Goal: Task Accomplishment & Management: Complete application form

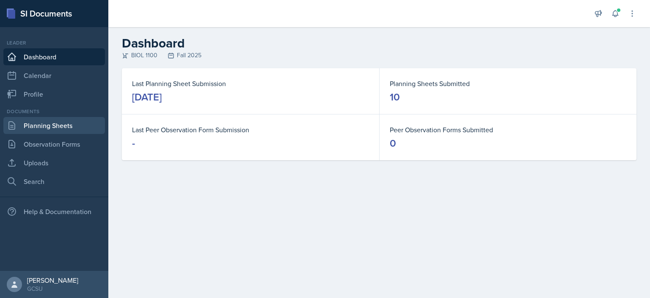
click at [58, 121] on link "Planning Sheets" at bounding box center [54, 125] width 102 height 17
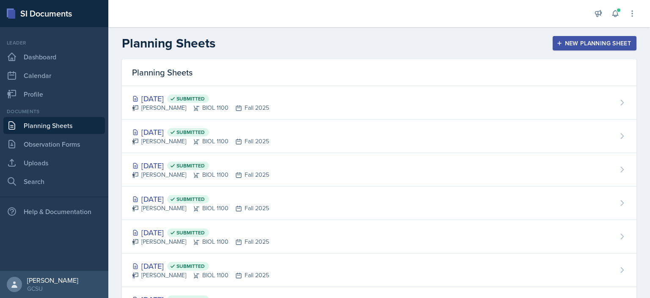
click at [572, 41] on div "New Planning Sheet" at bounding box center [594, 43] width 73 height 7
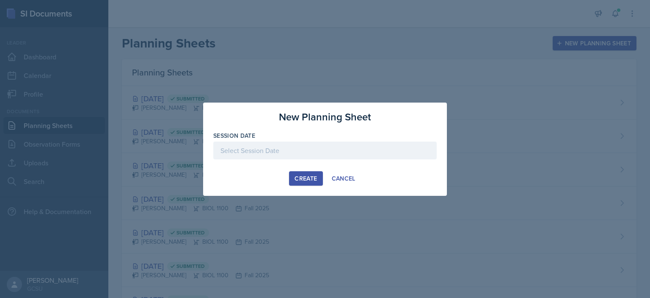
click at [315, 152] on div at bounding box center [325, 150] width 224 height 18
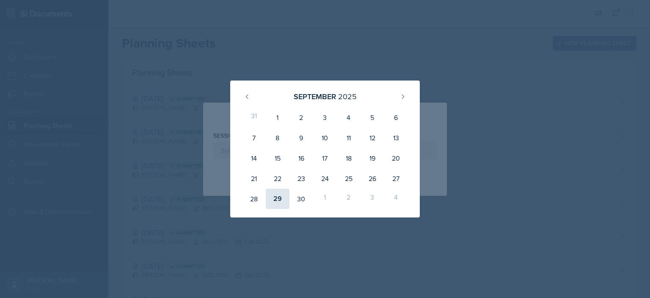
click at [283, 196] on div "29" at bounding box center [278, 198] width 24 height 20
type input "[DATE]"
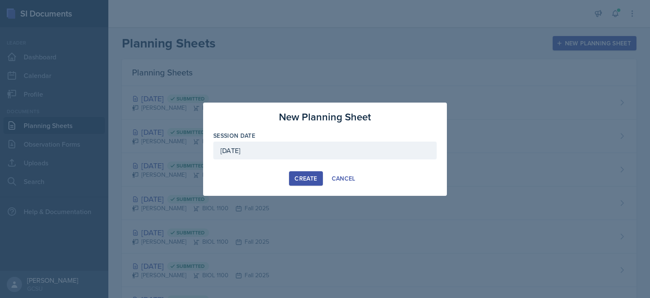
click at [300, 179] on div "Create" at bounding box center [306, 178] width 22 height 7
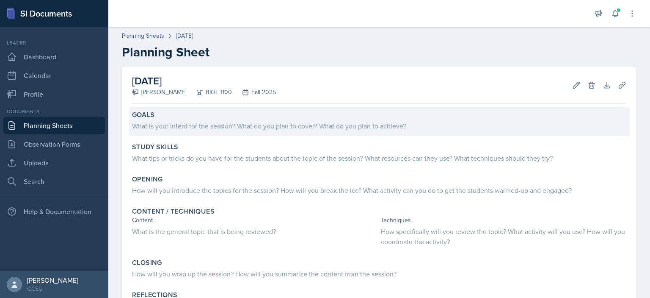
click at [273, 126] on div "What is your intent for the session? What do you plan to cover? What do you pla…" at bounding box center [379, 126] width 495 height 10
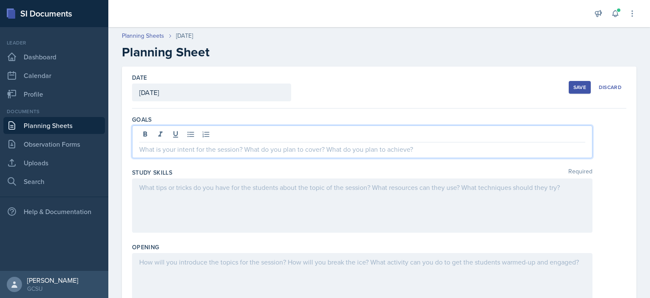
click at [274, 130] on div at bounding box center [362, 141] width 461 height 33
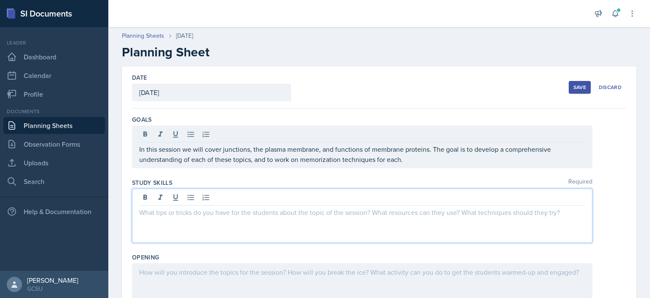
click at [362, 200] on div at bounding box center [362, 215] width 461 height 54
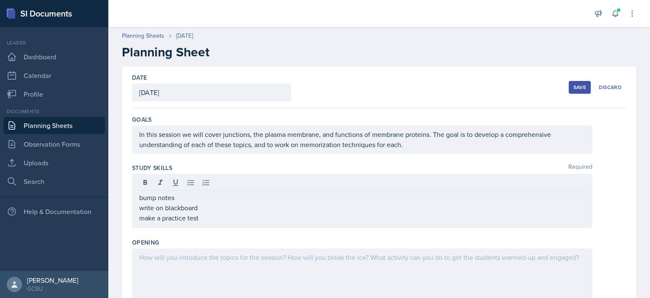
click at [427, 245] on div "Opening" at bounding box center [379, 242] width 495 height 8
click at [472, 269] on div at bounding box center [362, 275] width 461 height 54
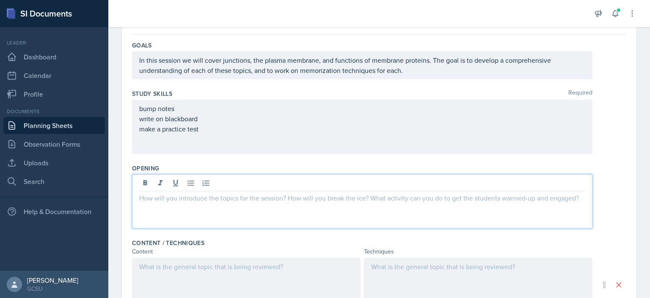
scroll to position [74, 0]
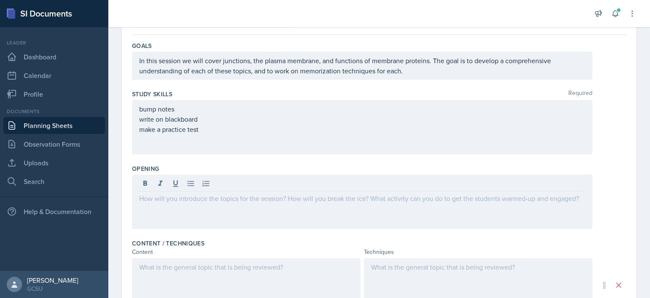
click at [525, 245] on div "Content / Techniques" at bounding box center [379, 243] width 495 height 8
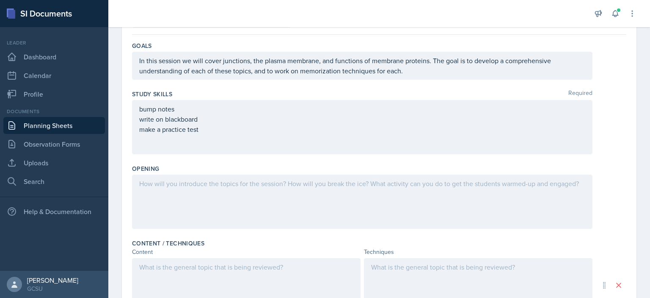
click at [525, 245] on div "Content / Techniques" at bounding box center [379, 243] width 495 height 8
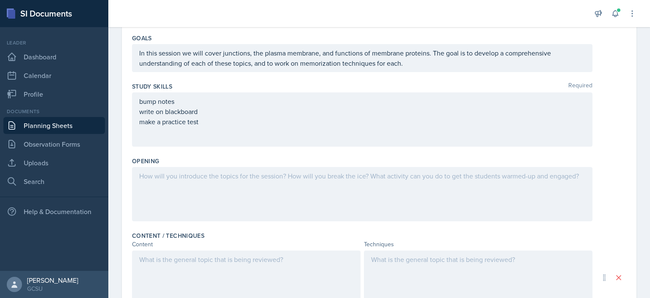
click at [245, 255] on p at bounding box center [246, 259] width 214 height 10
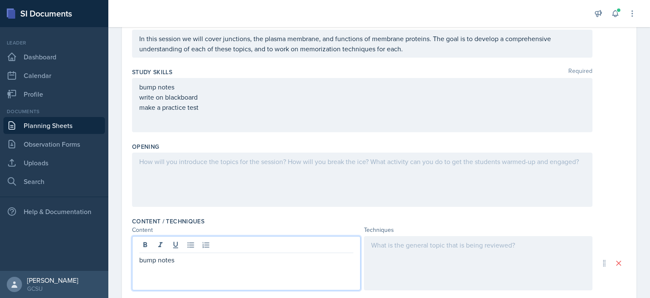
click at [408, 243] on div at bounding box center [478, 263] width 229 height 54
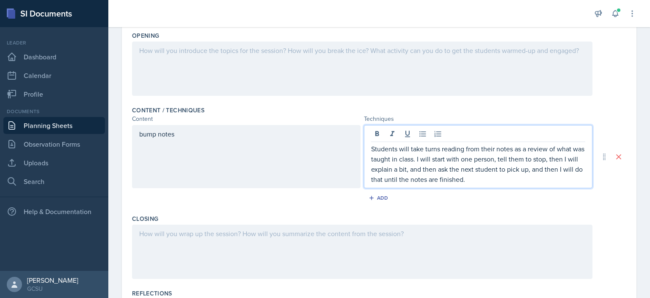
scroll to position [206, 0]
click at [377, 201] on button "Add" at bounding box center [380, 198] width 28 height 13
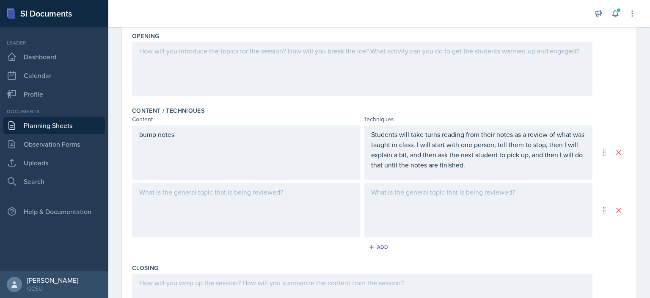
click at [405, 205] on div at bounding box center [478, 210] width 229 height 54
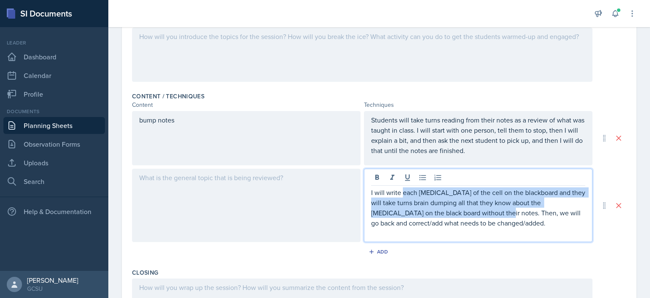
drag, startPoint x: 463, startPoint y: 210, endPoint x: 401, endPoint y: 193, distance: 64.7
click at [401, 193] on p "I will write each [MEDICAL_DATA] of the cell on the blackboard and they will ta…" at bounding box center [478, 207] width 214 height 41
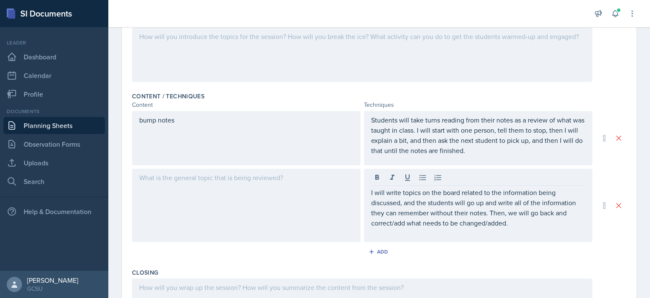
click at [240, 182] on div at bounding box center [246, 205] width 229 height 73
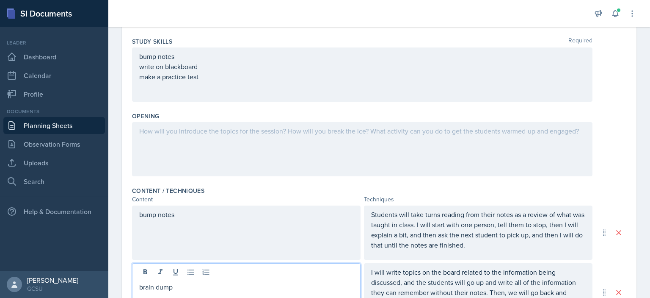
scroll to position [141, 0]
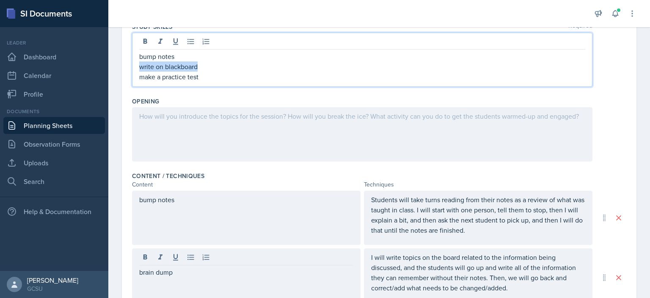
drag, startPoint x: 199, startPoint y: 65, endPoint x: 134, endPoint y: 66, distance: 65.2
click at [134, 66] on div "bump notes write on blackboard make a practice test" at bounding box center [362, 60] width 461 height 54
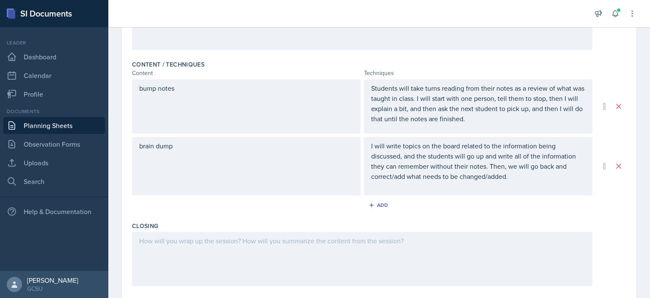
scroll to position [252, 0]
click at [370, 206] on icon "button" at bounding box center [372, 205] width 6 height 6
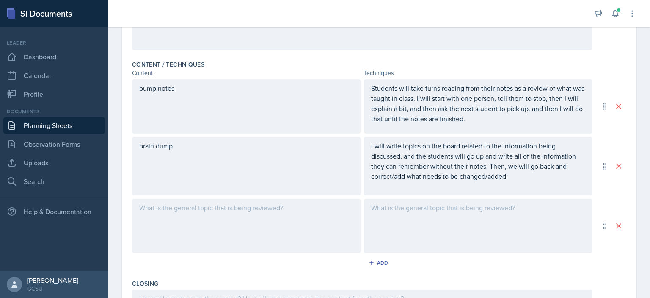
click at [470, 243] on div at bounding box center [478, 226] width 229 height 54
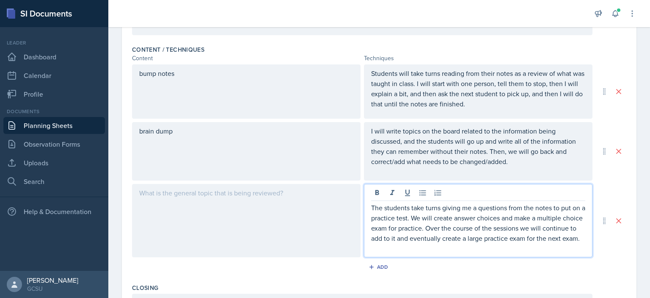
click at [235, 205] on div at bounding box center [246, 220] width 229 height 73
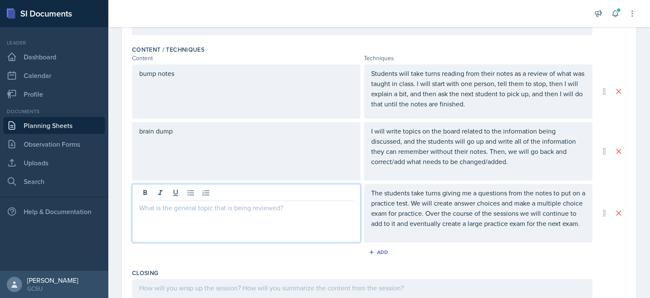
scroll to position [282, 0]
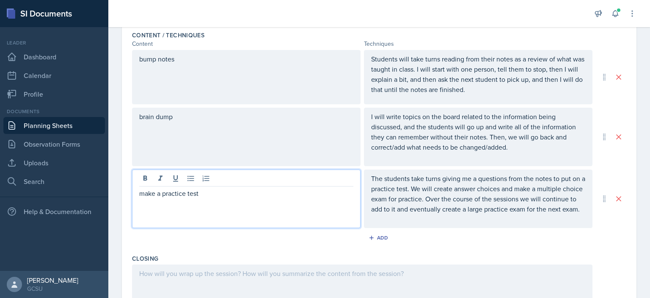
click at [619, 275] on div at bounding box center [379, 291] width 495 height 54
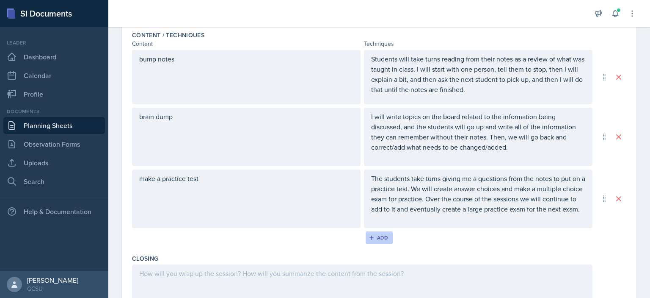
click at [385, 244] on button "Add" at bounding box center [380, 237] width 28 height 13
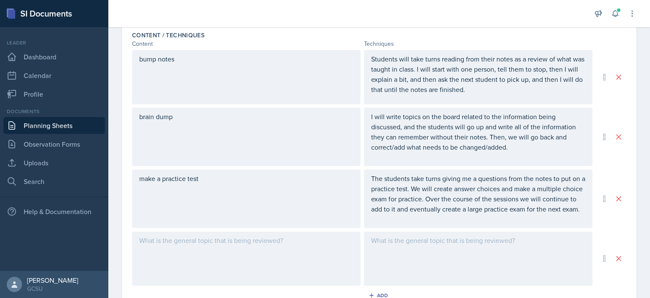
click at [239, 263] on div at bounding box center [246, 258] width 229 height 54
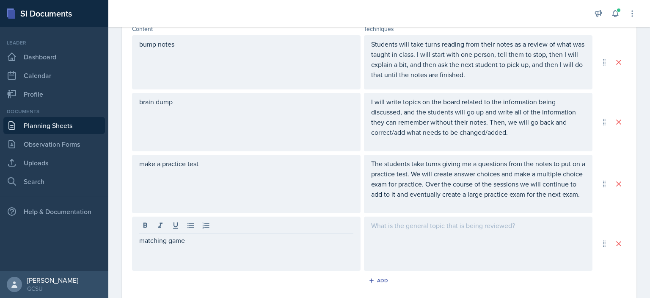
click at [413, 262] on div at bounding box center [478, 243] width 229 height 54
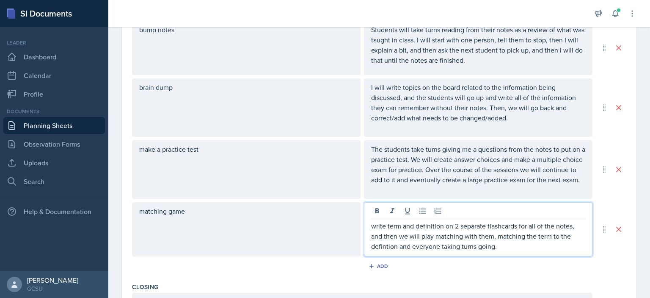
click at [382, 251] on p "write term and definition on 2 separate flashcards for all of the notes, and th…" at bounding box center [478, 236] width 214 height 30
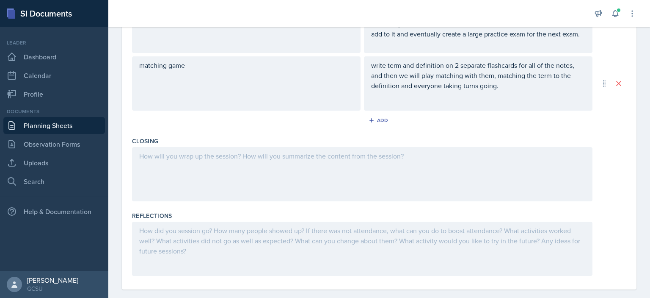
scroll to position [457, 0]
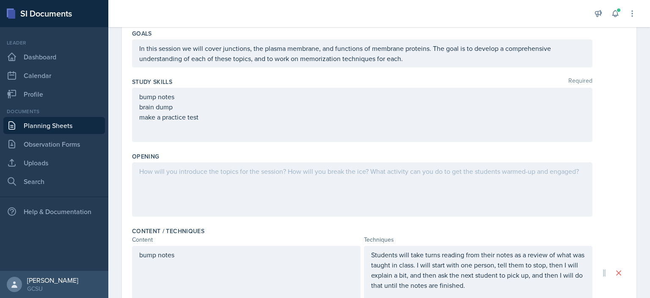
click at [248, 171] on p at bounding box center [362, 171] width 446 height 10
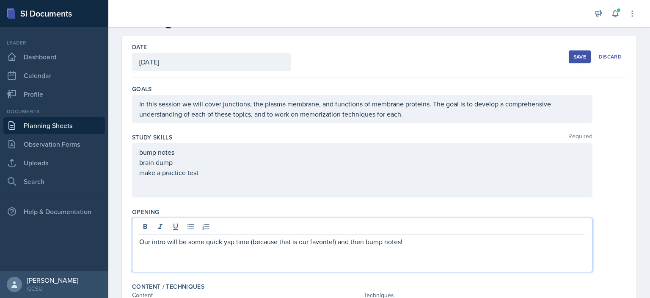
click at [212, 175] on p "make a practice test" at bounding box center [362, 172] width 446 height 10
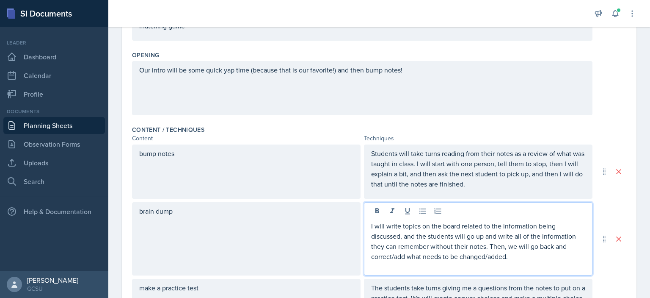
scroll to position [202, 0]
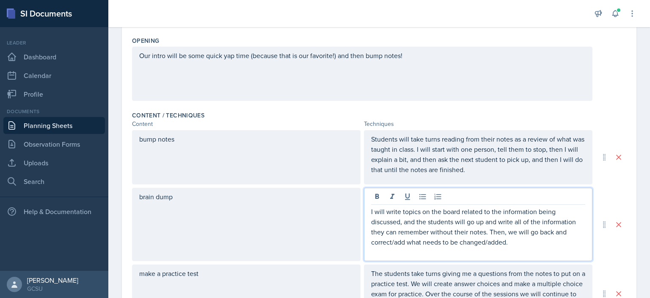
click at [467, 232] on p "I will write topics on the board related to the information being discussed, an…" at bounding box center [478, 226] width 214 height 41
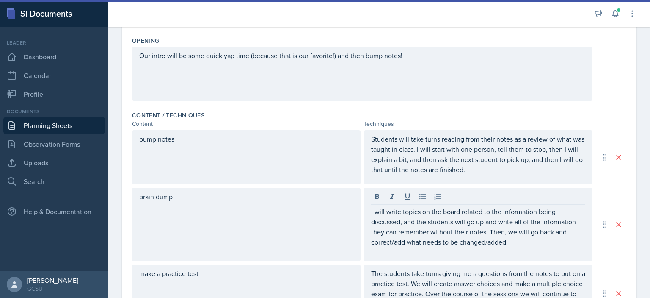
click at [630, 252] on div "Date [DATE] [DATE] 31 1 2 3 4 5 6 7 8 9 10 11 12 13 14 15 16 17 18 19 20 21 22 …" at bounding box center [379, 222] width 542 height 714
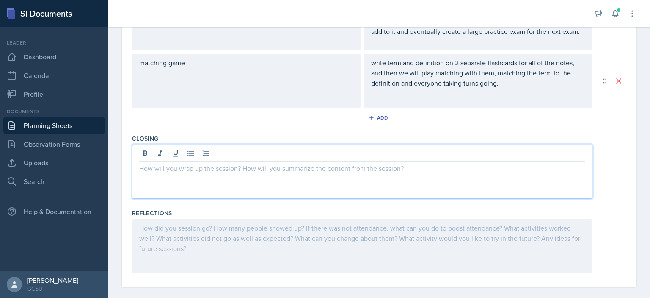
scroll to position [474, 0]
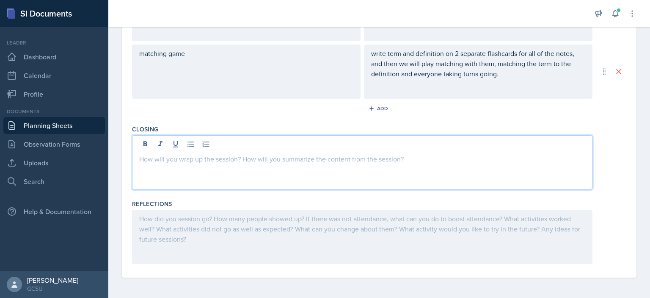
click at [425, 164] on p at bounding box center [362, 159] width 446 height 10
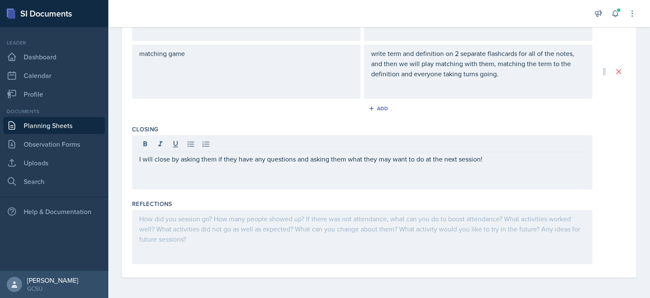
click at [616, 186] on div "I will close by asking them if they have any questions and asking them what the…" at bounding box center [379, 162] width 495 height 54
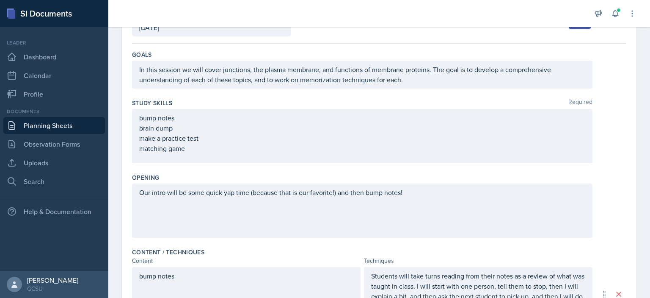
scroll to position [0, 0]
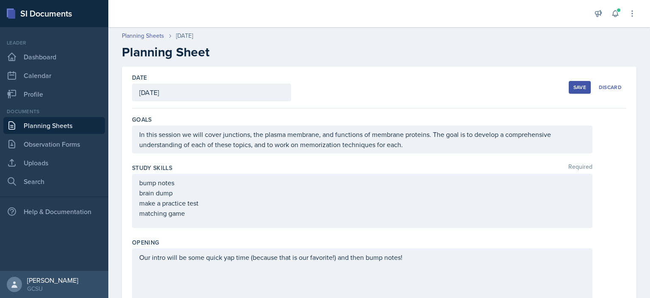
click at [574, 83] on button "Save" at bounding box center [580, 87] width 22 height 13
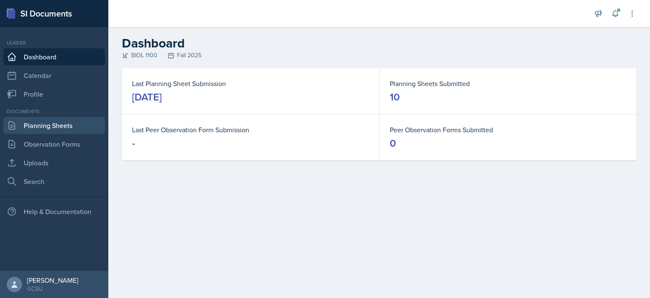
click at [64, 123] on link "Planning Sheets" at bounding box center [54, 125] width 102 height 17
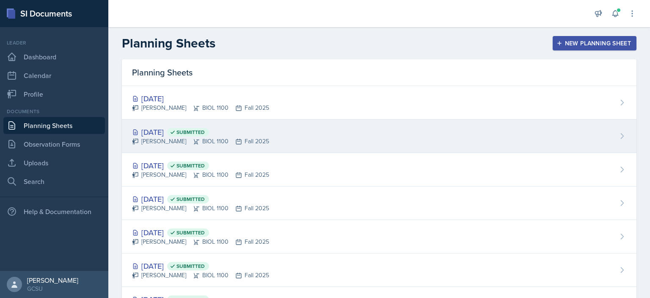
click at [203, 128] on span "Submitted" at bounding box center [188, 132] width 42 height 8
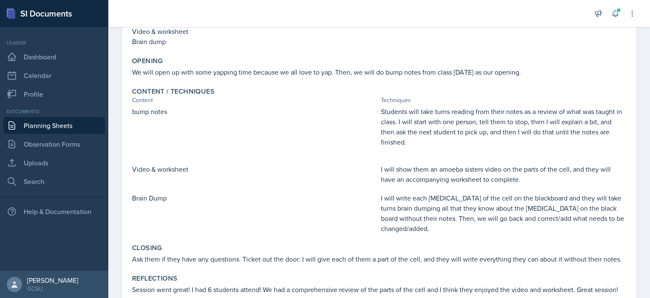
scroll to position [145, 0]
click at [437, 88] on div "Content / Techniques" at bounding box center [379, 92] width 495 height 8
click at [437, 118] on p "Students will take turns reading from their notes as a review of what was taugh…" at bounding box center [504, 127] width 246 height 41
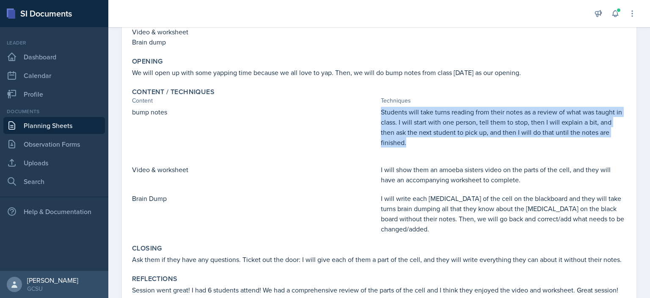
click at [437, 118] on p "Students will take turns reading from their notes as a review of what was taugh…" at bounding box center [504, 127] width 246 height 41
copy p "Students will take turns reading from their notes as a review of what was taugh…"
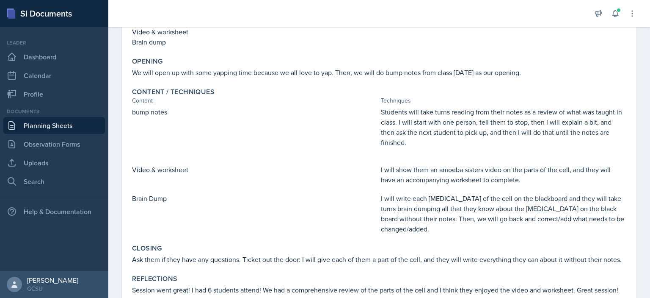
click at [459, 218] on p "I will write each [MEDICAL_DATA] of the cell on the blackboard and they will ta…" at bounding box center [504, 213] width 246 height 41
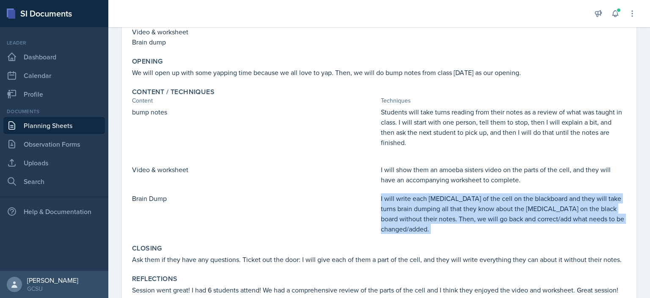
click at [459, 218] on p "I will write each [MEDICAL_DATA] of the cell on the blackboard and they will ta…" at bounding box center [504, 213] width 246 height 41
copy div "I will write each [MEDICAL_DATA] of the cell on the blackboard and they will ta…"
click at [34, 59] on link "Dashboard" at bounding box center [54, 56] width 102 height 17
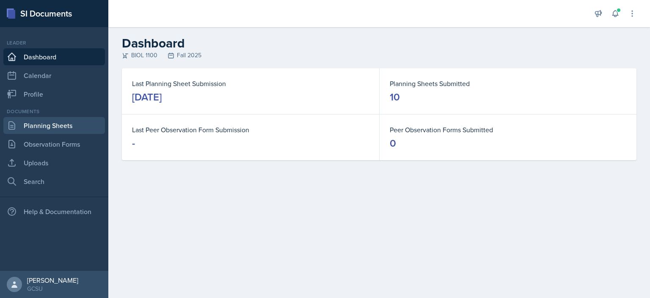
click at [60, 128] on link "Planning Sheets" at bounding box center [54, 125] width 102 height 17
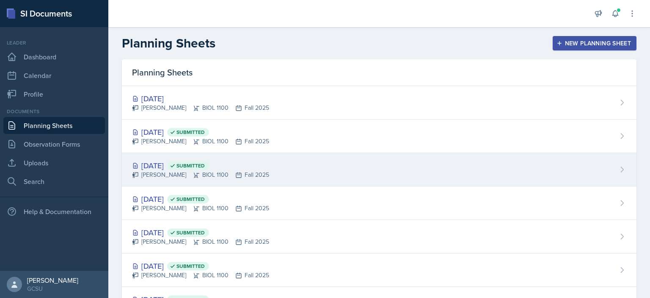
click at [182, 172] on div "Caroline Faison BIOL 1100 Fall 2025" at bounding box center [200, 174] width 137 height 9
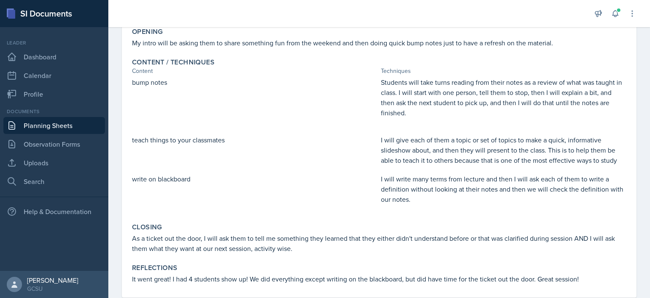
scroll to position [174, 0]
click at [44, 57] on link "Dashboard" at bounding box center [54, 56] width 102 height 17
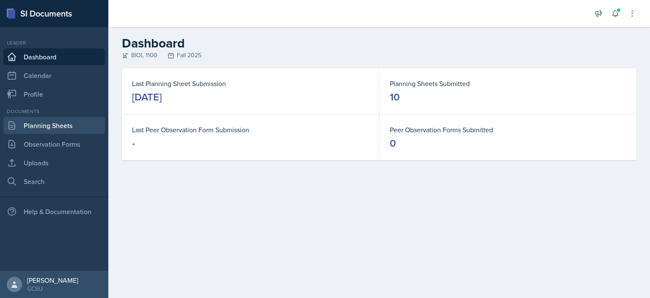
click at [61, 128] on link "Planning Sheets" at bounding box center [54, 125] width 102 height 17
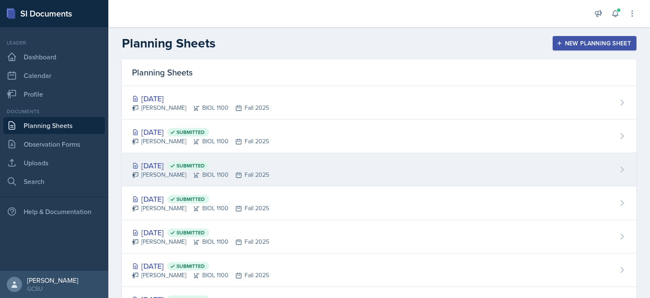
scroll to position [18, 0]
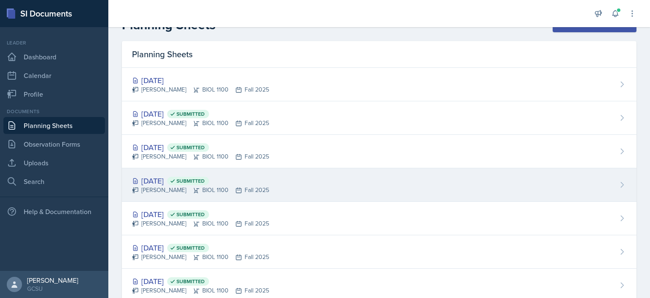
click at [168, 181] on div "Sep 17th, 2025 Submitted" at bounding box center [200, 180] width 137 height 11
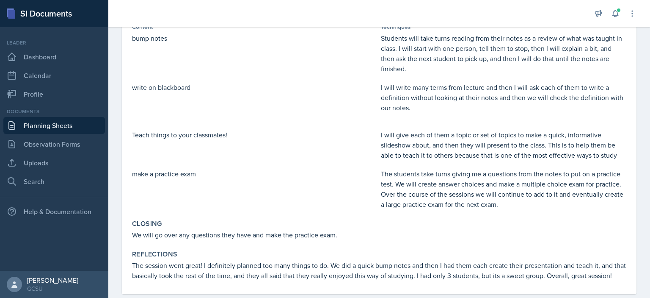
scroll to position [228, 0]
click at [450, 173] on p "The students take turns giving me a questions from the notes to put on a practi…" at bounding box center [504, 189] width 246 height 41
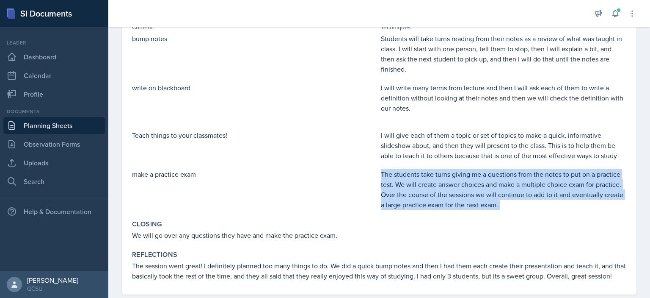
click at [450, 173] on p "The students take turns giving me a questions from the notes to put on a practi…" at bounding box center [504, 189] width 246 height 41
copy div "The students take turns giving me a questions from the notes to put on a practi…"
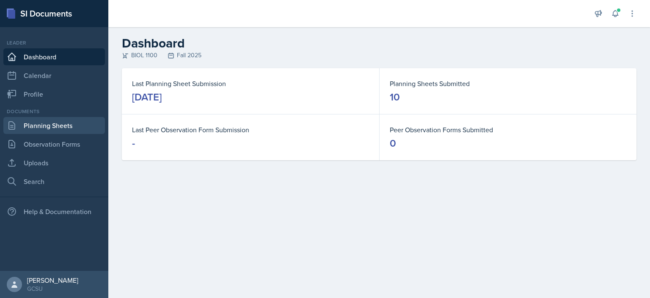
click at [51, 122] on link "Planning Sheets" at bounding box center [54, 125] width 102 height 17
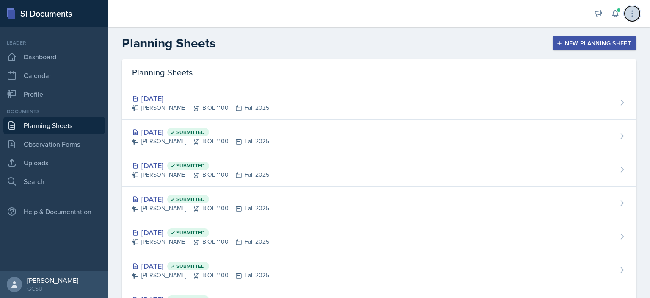
click at [634, 7] on button at bounding box center [632, 13] width 15 height 15
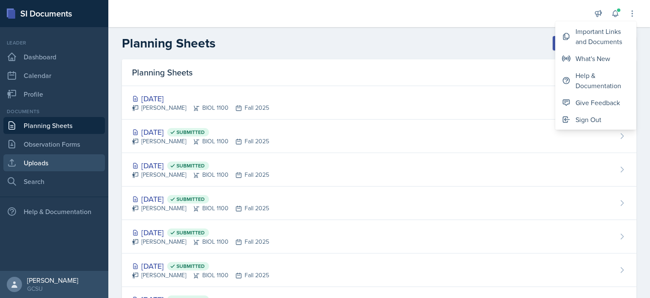
click at [46, 159] on link "Uploads" at bounding box center [54, 162] width 102 height 17
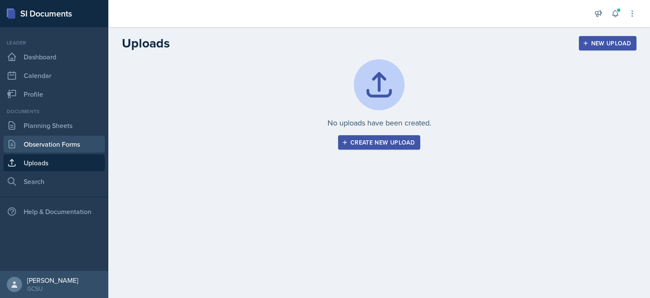
click at [68, 141] on link "Observation Forms" at bounding box center [54, 143] width 102 height 17
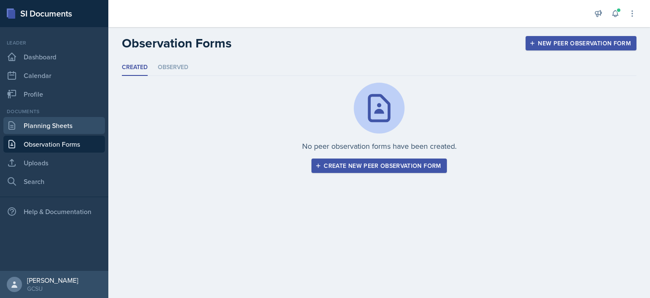
click at [67, 127] on link "Planning Sheets" at bounding box center [54, 125] width 102 height 17
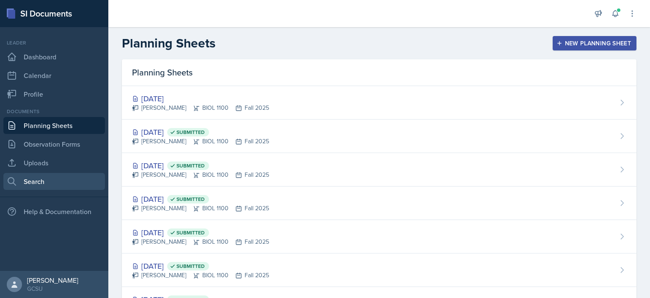
click at [65, 178] on link "Search" at bounding box center [54, 181] width 102 height 17
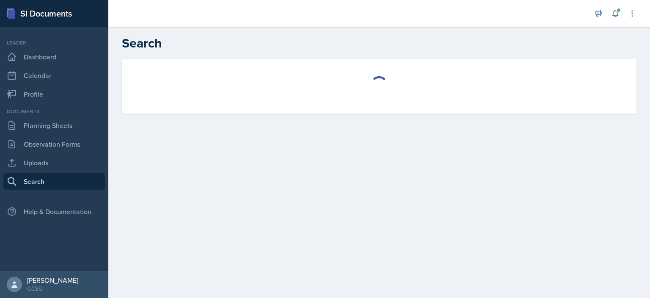
select select "all"
select select "1"
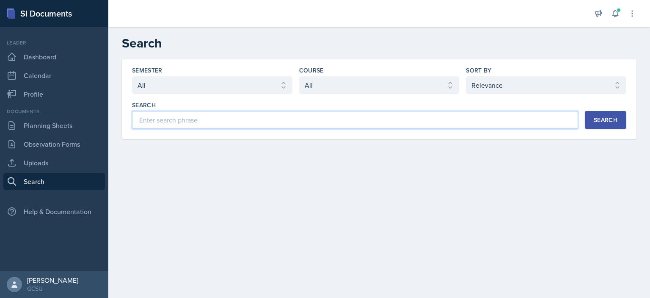
click at [222, 120] on input at bounding box center [355, 120] width 446 height 18
type input "ashley reardon"
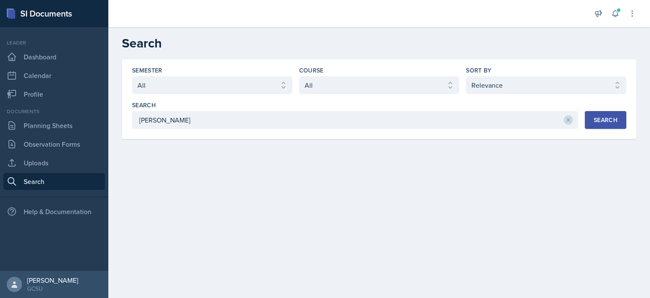
click at [602, 113] on button "Search" at bounding box center [605, 120] width 41 height 18
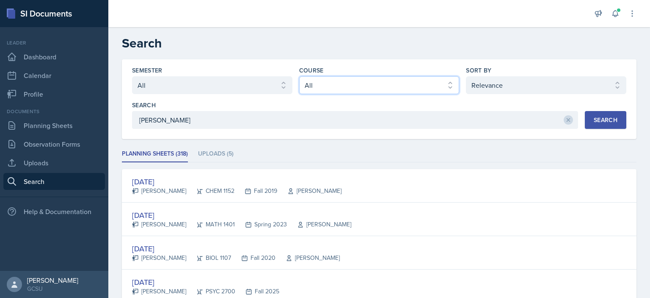
click at [322, 81] on select "Select course All ACCT 3101 ACCT 3102 ASTR 1000 BIOL 1100 BIOL 1107 BIOL 1108 B…" at bounding box center [379, 85] width 160 height 18
select select "36541d13-729a-45ef-a9cb-922687840166"
click at [299, 76] on select "Select course All ACCT 3101 ACCT 3102 ASTR 1000 BIOL 1100 BIOL 1107 BIOL 1108 B…" at bounding box center [379, 85] width 160 height 18
click at [234, 80] on select "Select semester All Fall 2025 Spring 2025 Fall 2024 Spring 2024 Fall 2023 Sprin…" at bounding box center [212, 85] width 160 height 18
select select "838c426c-7ba8-4b05-94c8-22f19dd4c5cc"
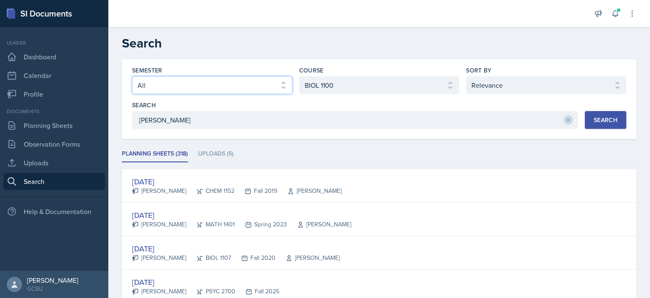
click at [132, 76] on select "Select semester All Fall 2025 Spring 2025 Fall 2024 Spring 2024 Fall 2023 Sprin…" at bounding box center [212, 85] width 160 height 18
click at [585, 119] on button "Search" at bounding box center [605, 120] width 41 height 18
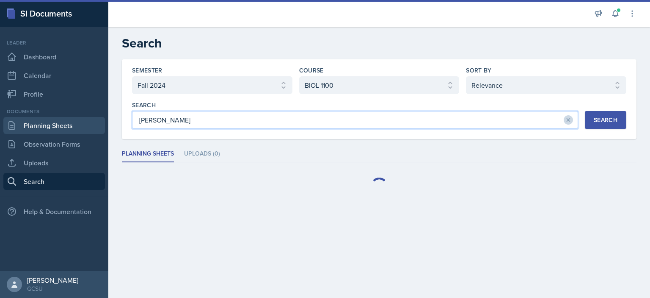
drag, startPoint x: 211, startPoint y: 125, endPoint x: 93, endPoint y: 123, distance: 118.6
click at [93, 123] on div "SI Documents Leader Dashboard Calendar Profile Documents Planning Sheets Observ…" at bounding box center [325, 149] width 650 height 298
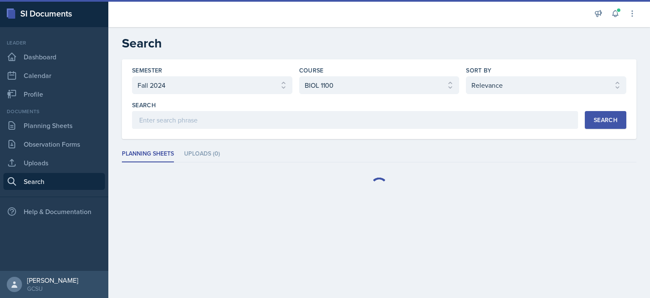
click at [605, 121] on div "Search" at bounding box center [606, 119] width 24 height 7
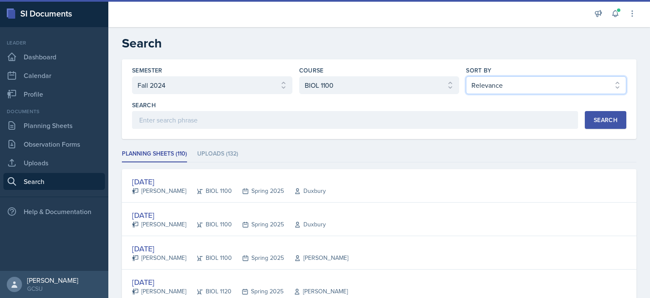
click at [525, 83] on select "Select sort by Relevance Document Date (Asc) Document Date (Desc)" at bounding box center [546, 85] width 160 height 18
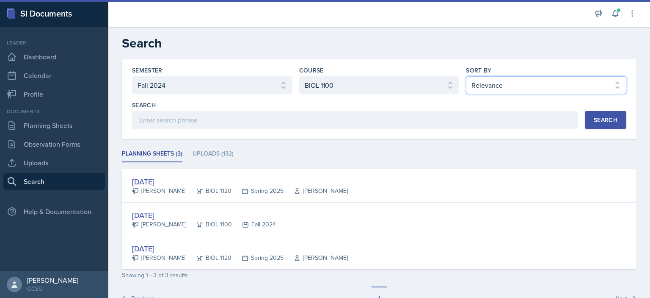
click at [525, 83] on select "Select sort by Relevance Document Date (Asc) Document Date (Desc)" at bounding box center [546, 85] width 160 height 18
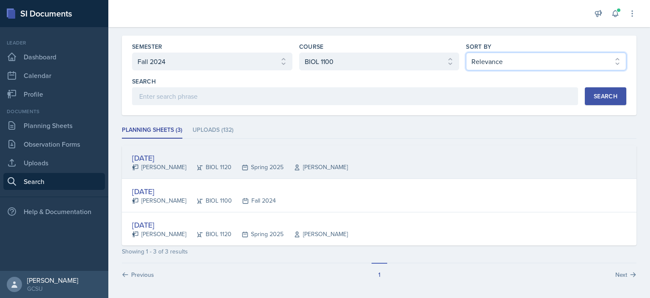
scroll to position [24, 0]
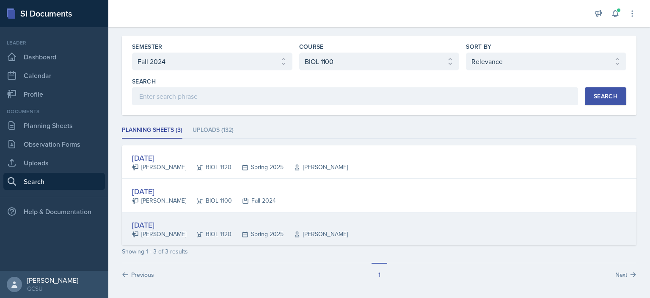
click at [165, 224] on div "Aug 26th, 2024" at bounding box center [240, 224] width 216 height 11
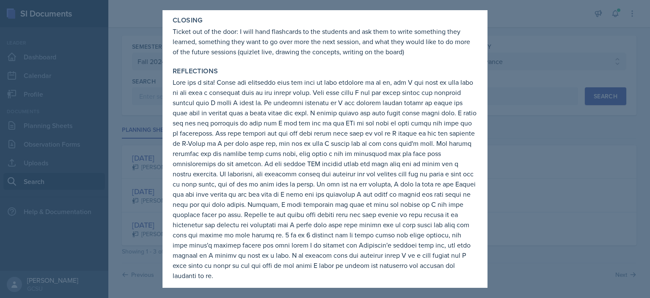
scroll to position [798, 0]
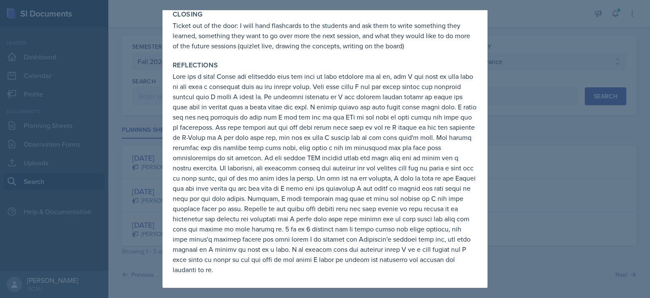
click at [550, 216] on div at bounding box center [325, 149] width 650 height 298
